Goal: Feedback & Contribution: Leave review/rating

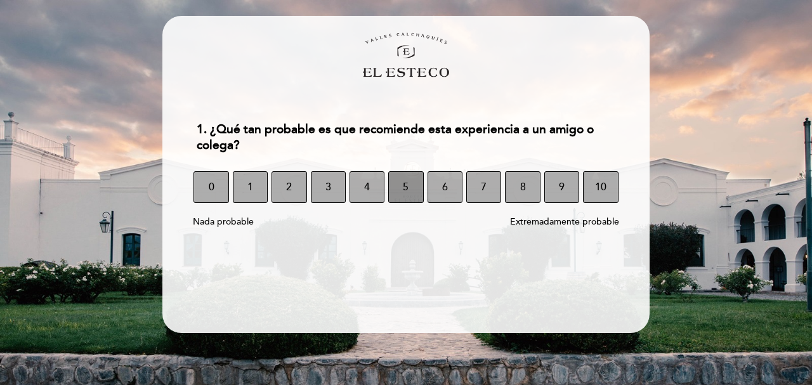
click at [407, 187] on span "5" at bounding box center [406, 187] width 6 height 36
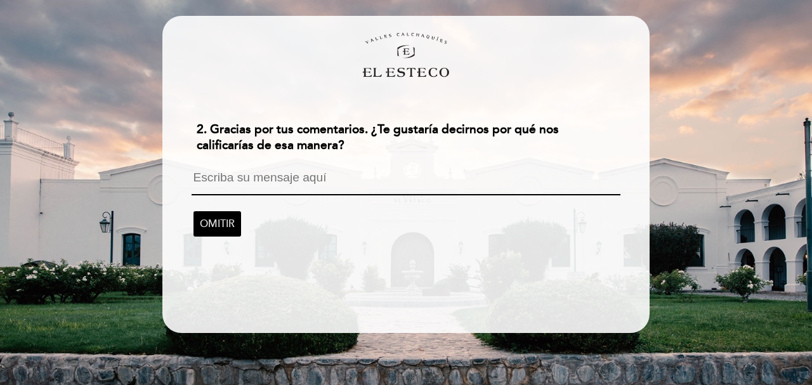
click at [225, 180] on textarea at bounding box center [406, 183] width 428 height 24
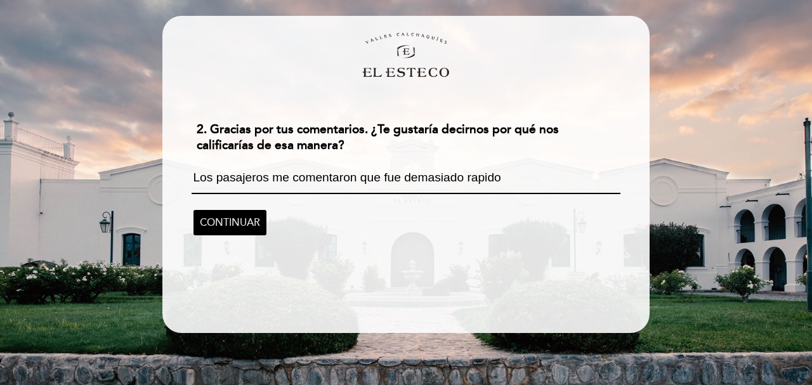
click at [385, 178] on textarea "Los pasajeros me comentaron que fue demasiado rapido" at bounding box center [406, 182] width 428 height 23
click at [578, 177] on textarea "Los pasajeros me comentaron que la degustacion fue demasiado rapido" at bounding box center [406, 182] width 428 height 23
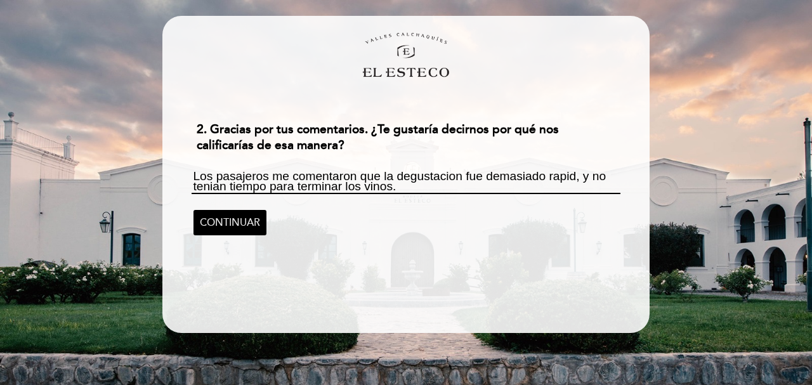
click at [576, 176] on textarea "Los pasajeros me comentaron que la degustacion fue demasiado rapid, y no tenian…" at bounding box center [406, 182] width 428 height 23
click at [399, 192] on textarea "Los pasajeros me comentaron que la degustacion fue demasiado rapido, y no tenia…" at bounding box center [406, 182] width 428 height 23
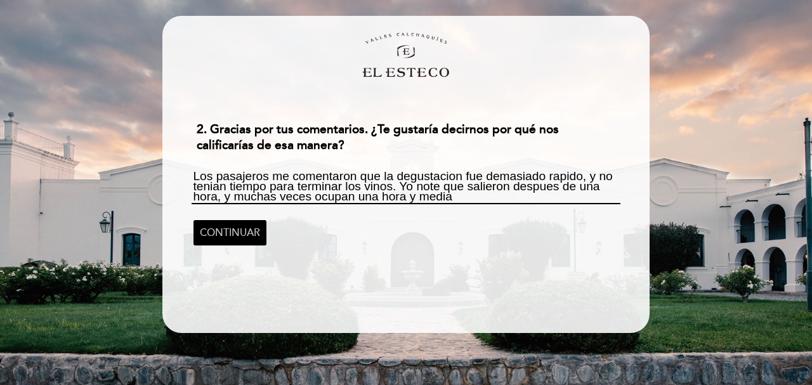
type textarea "Los pasajeros me comentaron que la degustacion fue demasiado rapido, y no tenia…"
click at [222, 236] on span "CONTINUAR" at bounding box center [230, 233] width 60 height 36
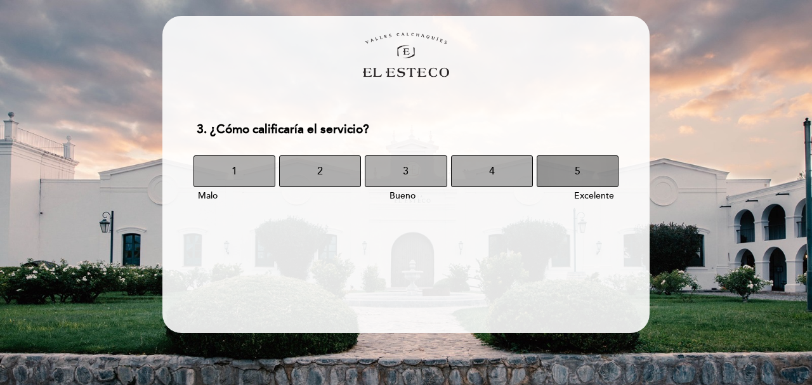
click at [572, 166] on button "5" at bounding box center [578, 171] width 82 height 32
click at [575, 169] on span "5" at bounding box center [578, 172] width 6 height 36
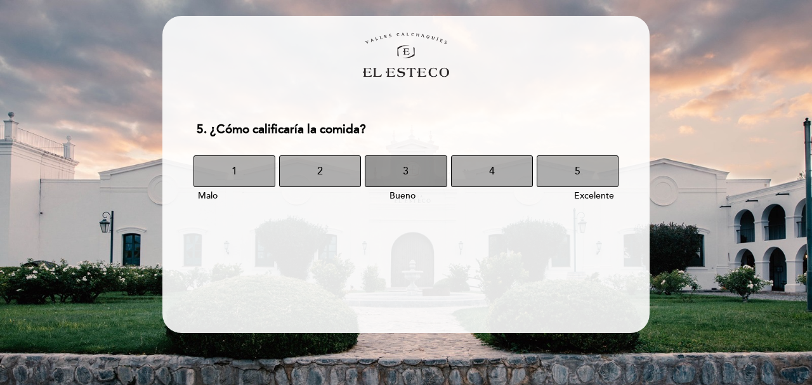
click at [420, 171] on button "3" at bounding box center [406, 171] width 82 height 32
click at [413, 171] on button "3" at bounding box center [406, 171] width 82 height 32
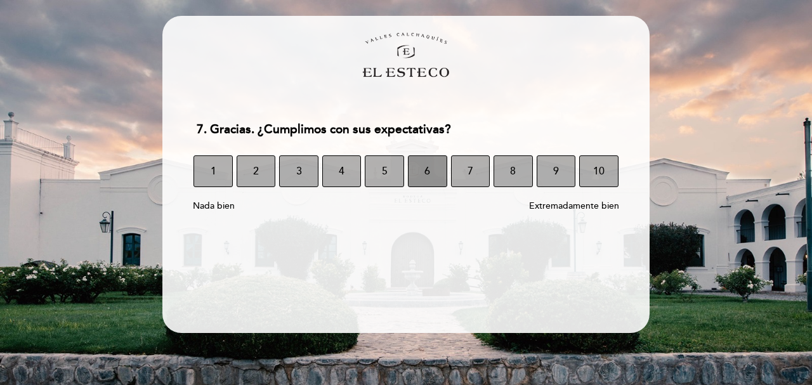
click at [423, 173] on button "6" at bounding box center [427, 171] width 39 height 32
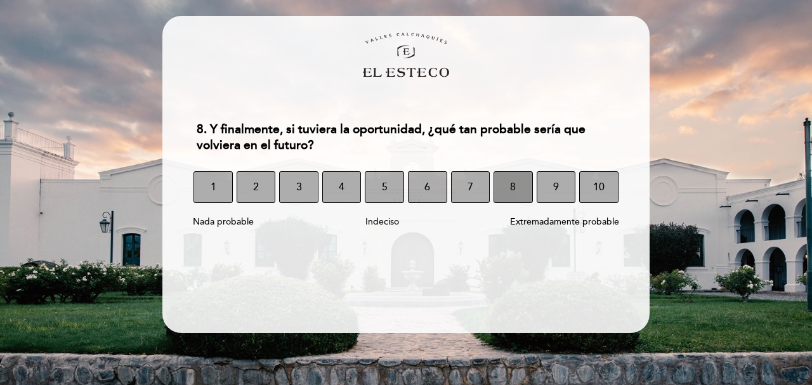
click at [511, 185] on span "8" at bounding box center [513, 187] width 6 height 36
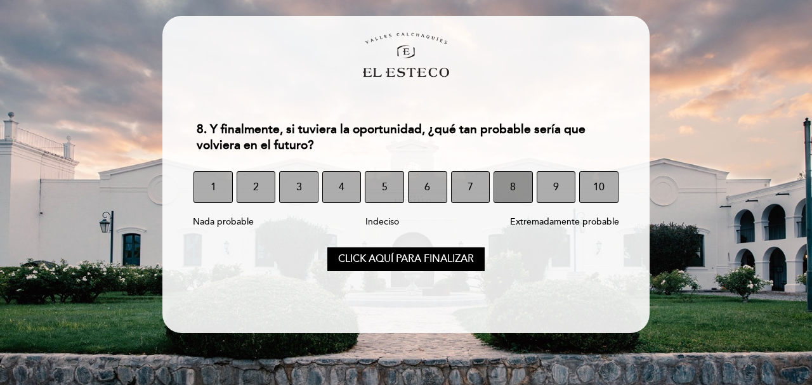
select select "es"
